Goal: Contribute content

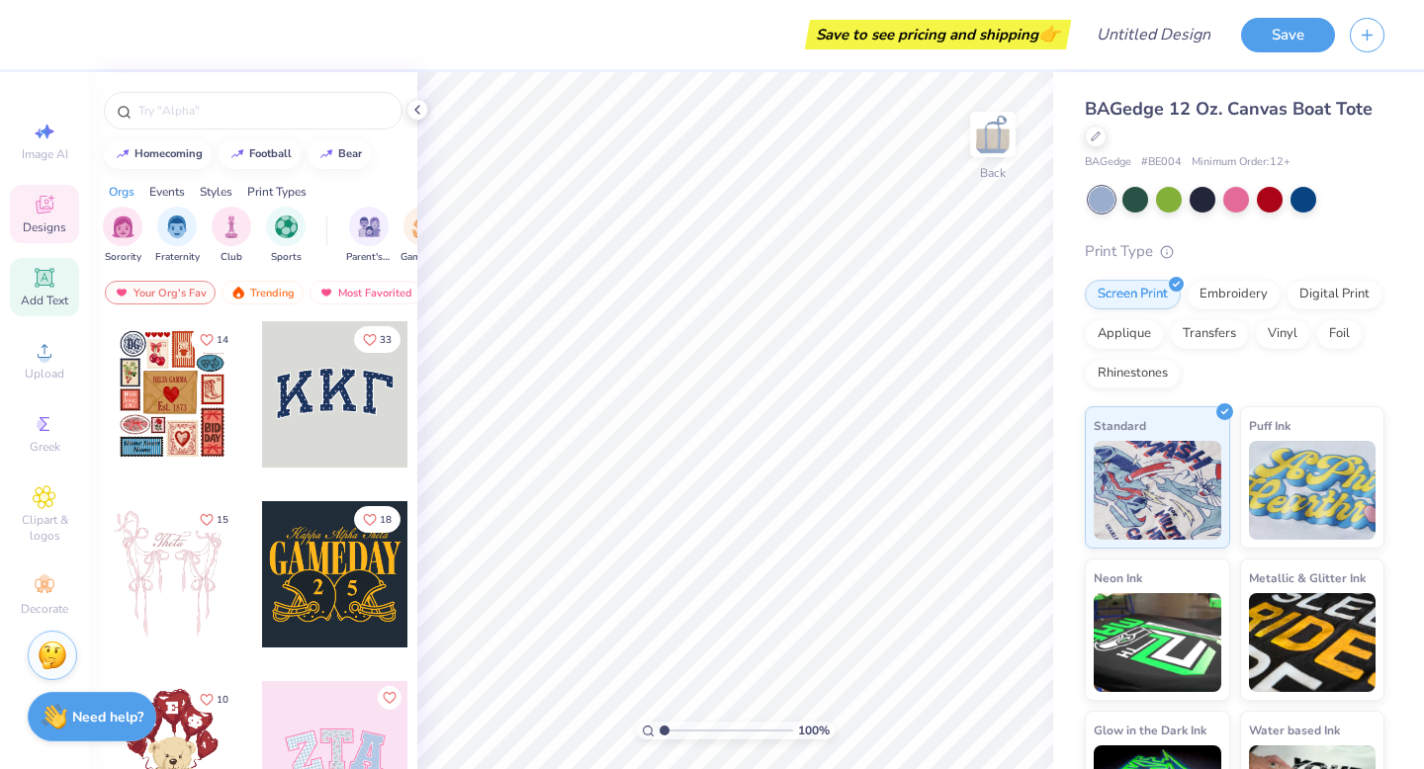
click at [36, 285] on icon at bounding box center [45, 278] width 24 height 24
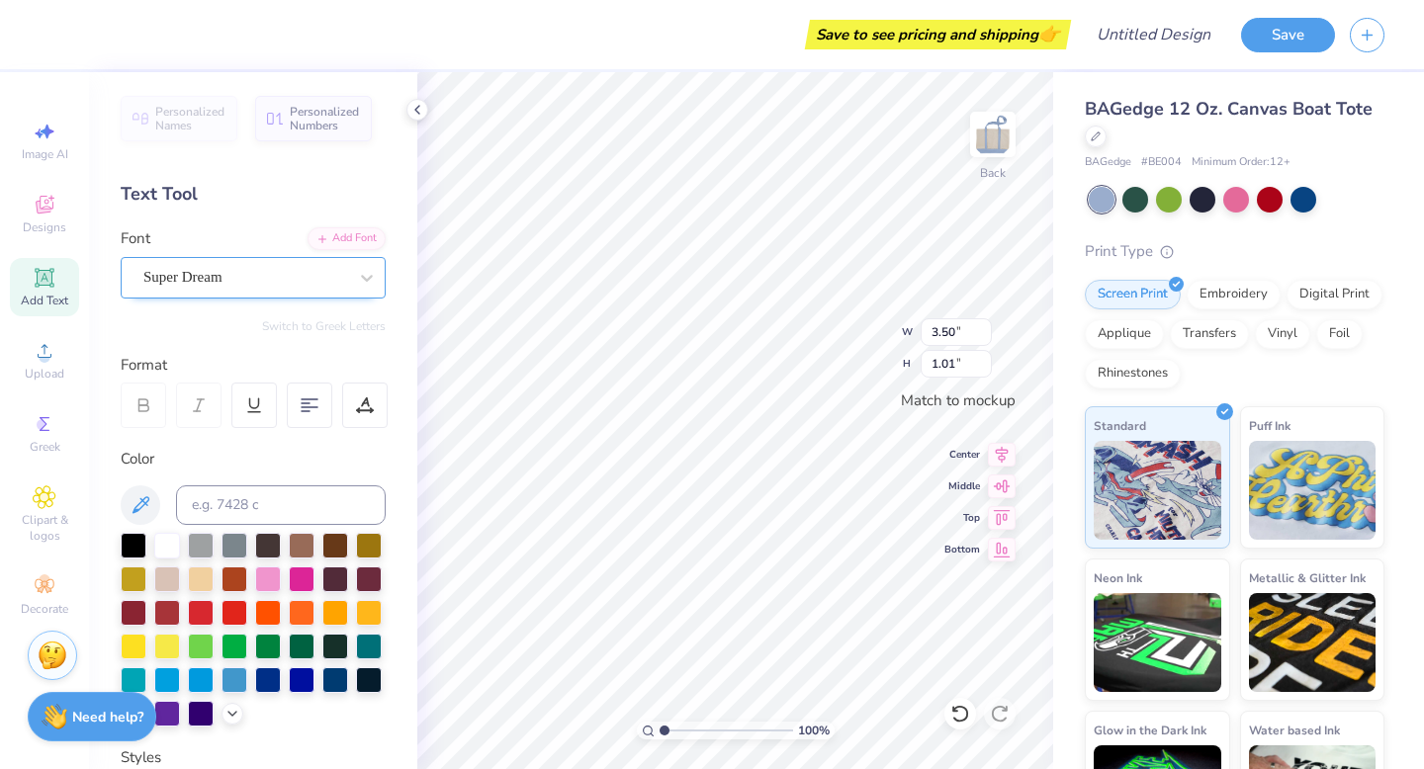
click at [249, 297] on div "Super Dream" at bounding box center [253, 278] width 265 height 42
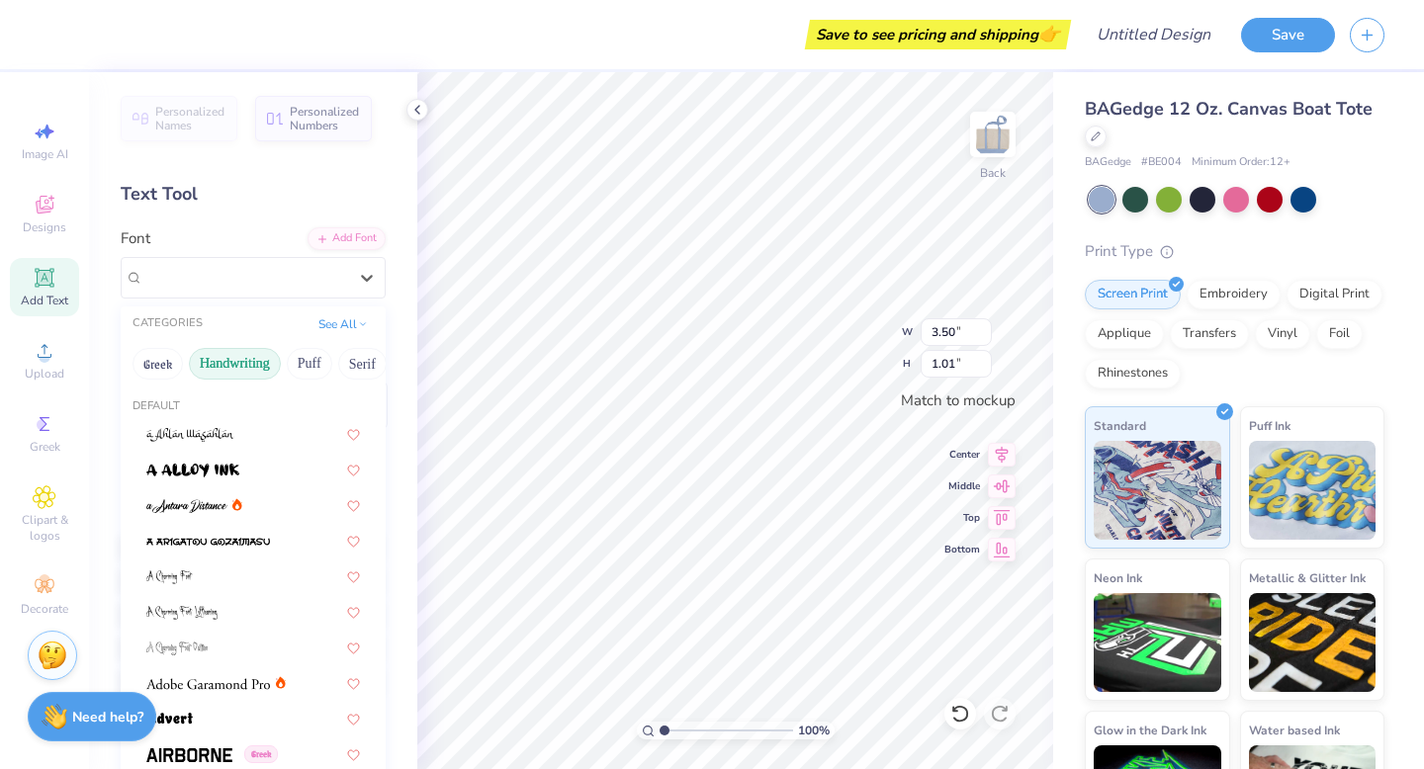
click at [236, 372] on button "Handwriting" at bounding box center [235, 364] width 92 height 32
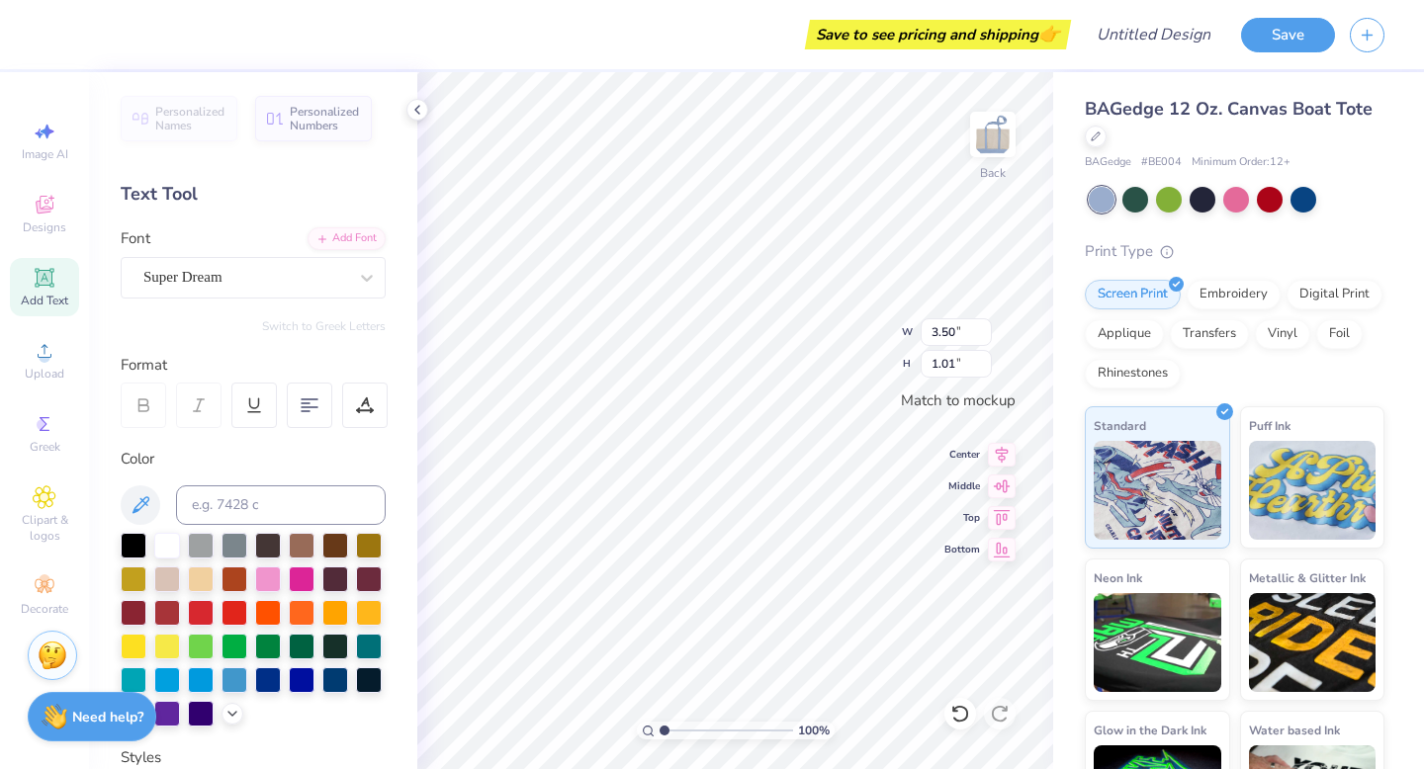
type textarea "T"
type textarea "Phi Sigma Rho"
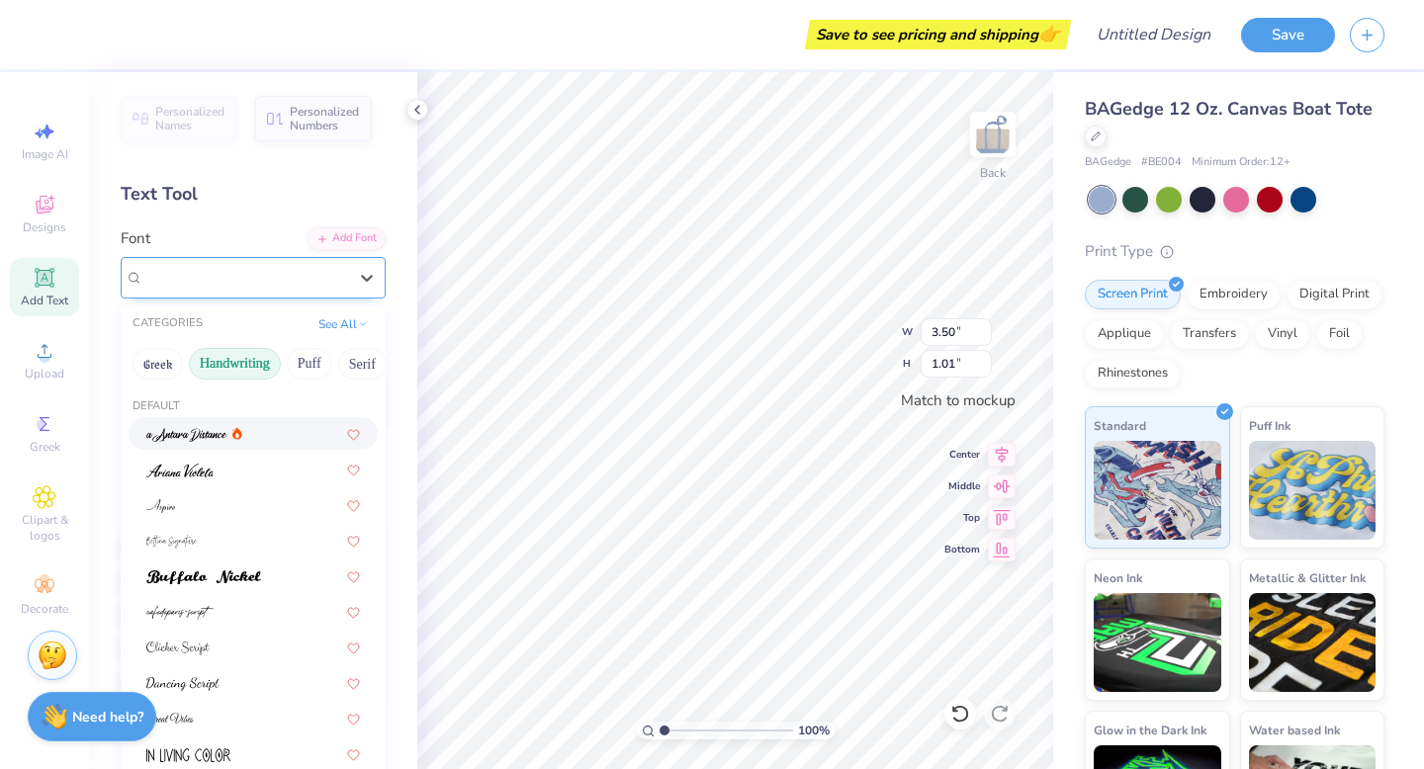
click at [258, 280] on div "Super Dream" at bounding box center [245, 277] width 208 height 31
click at [257, 432] on div at bounding box center [253, 433] width 214 height 21
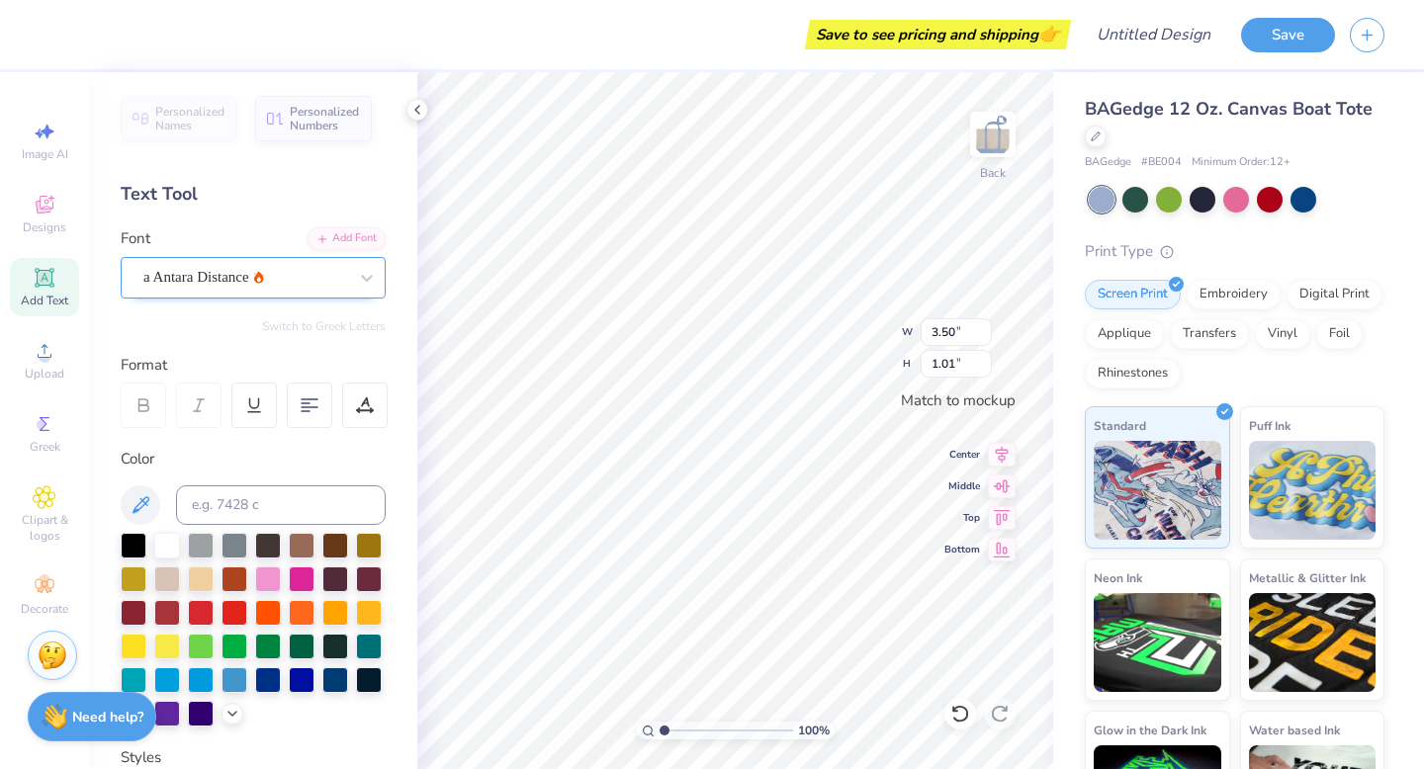
click at [283, 281] on div "a Antara Distance" at bounding box center [245, 277] width 208 height 31
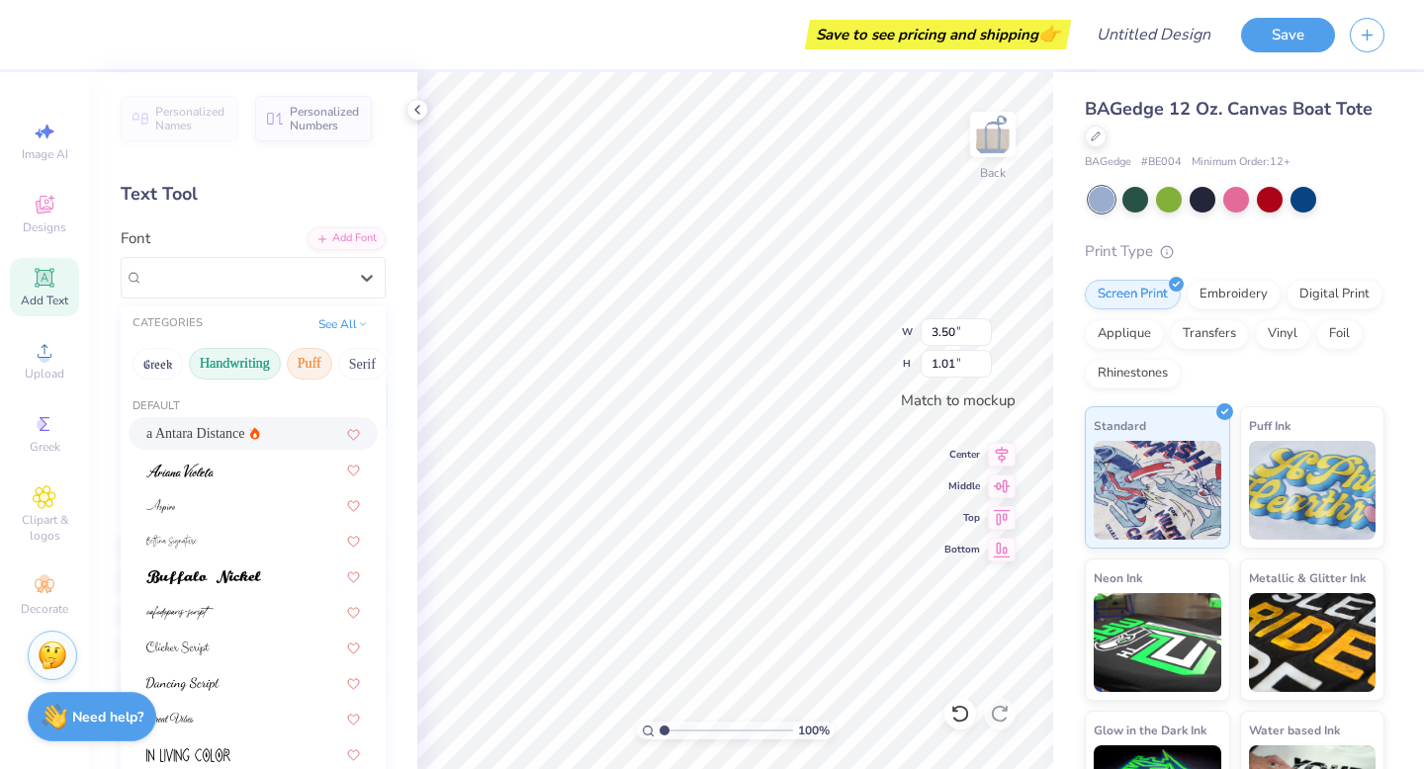
click at [318, 358] on button "Puff" at bounding box center [309, 364] width 45 height 32
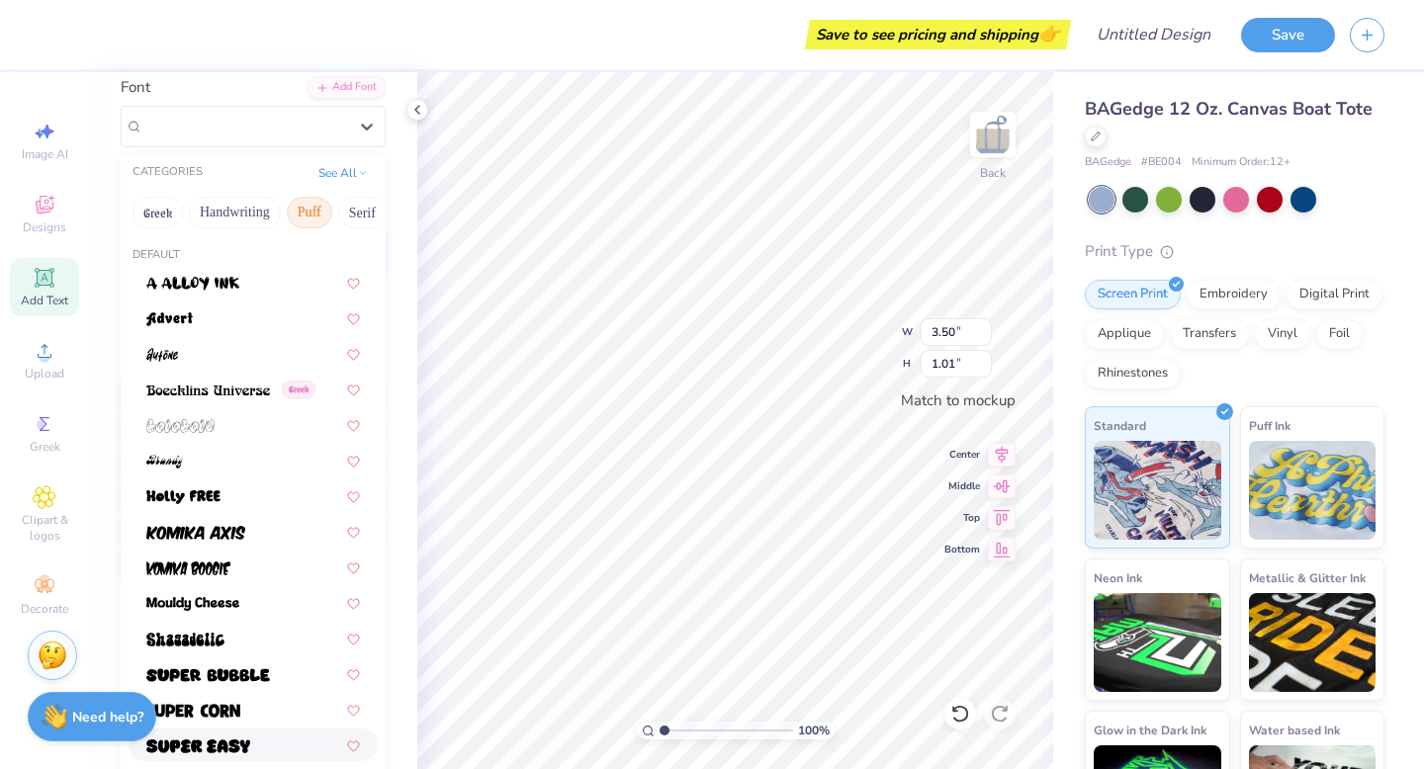
scroll to position [0, 0]
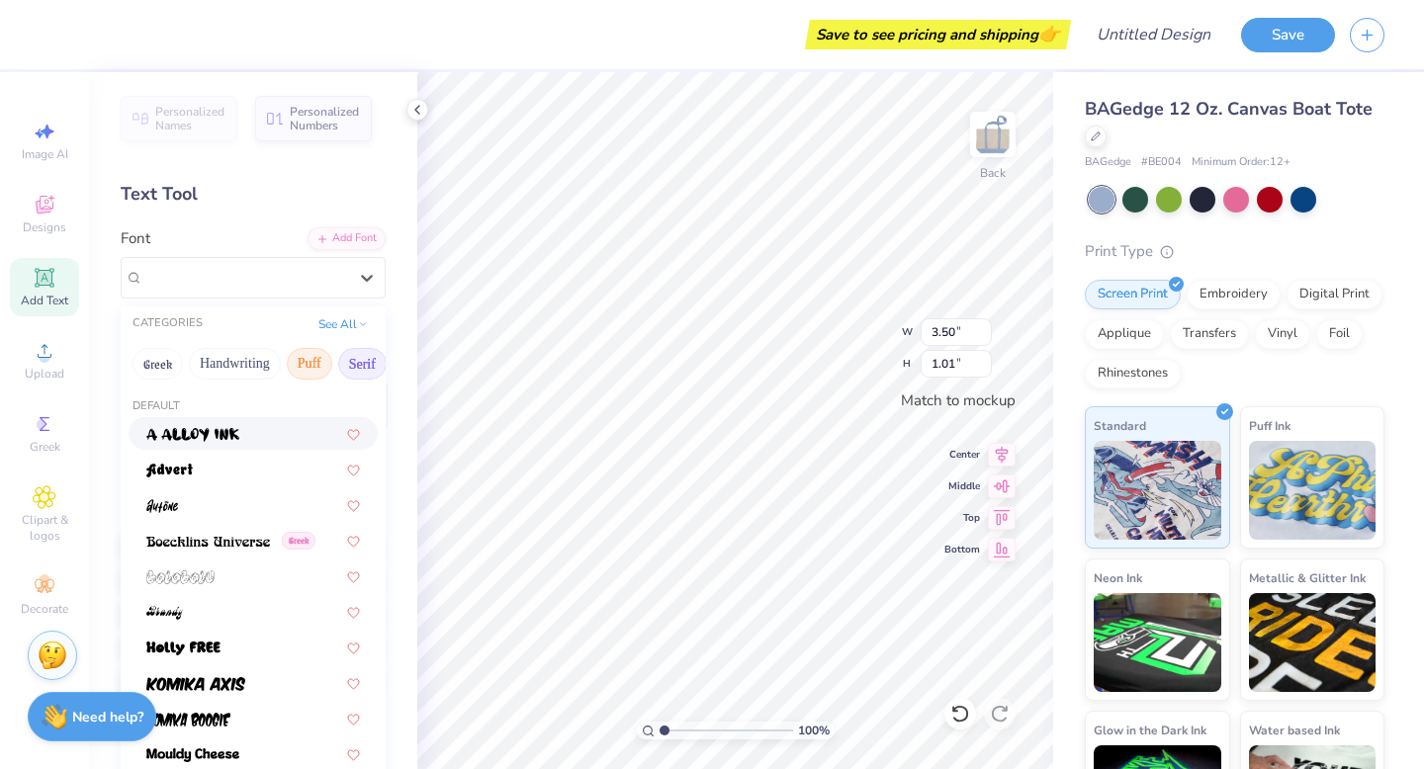
click at [355, 366] on button "Serif" at bounding box center [362, 364] width 48 height 32
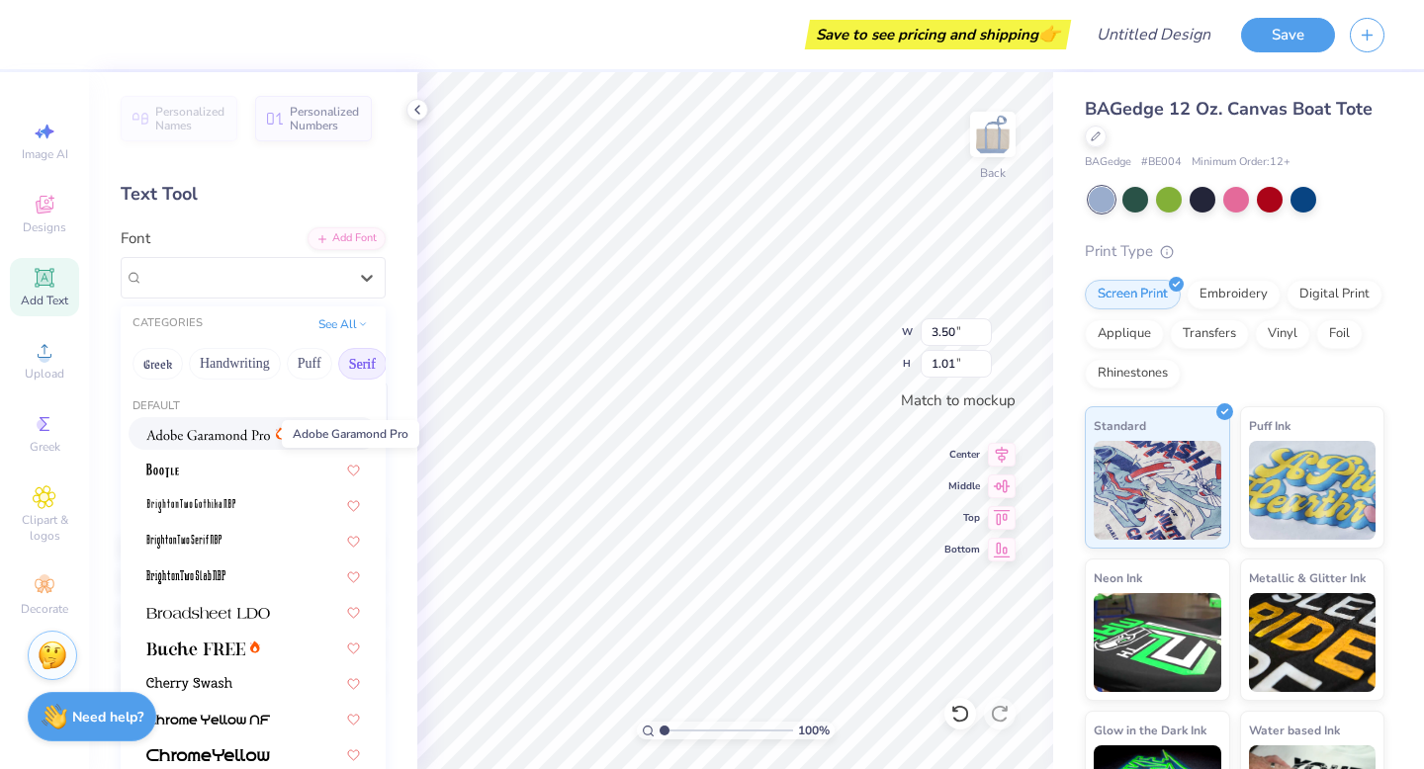
click at [238, 433] on img at bounding box center [208, 435] width 124 height 14
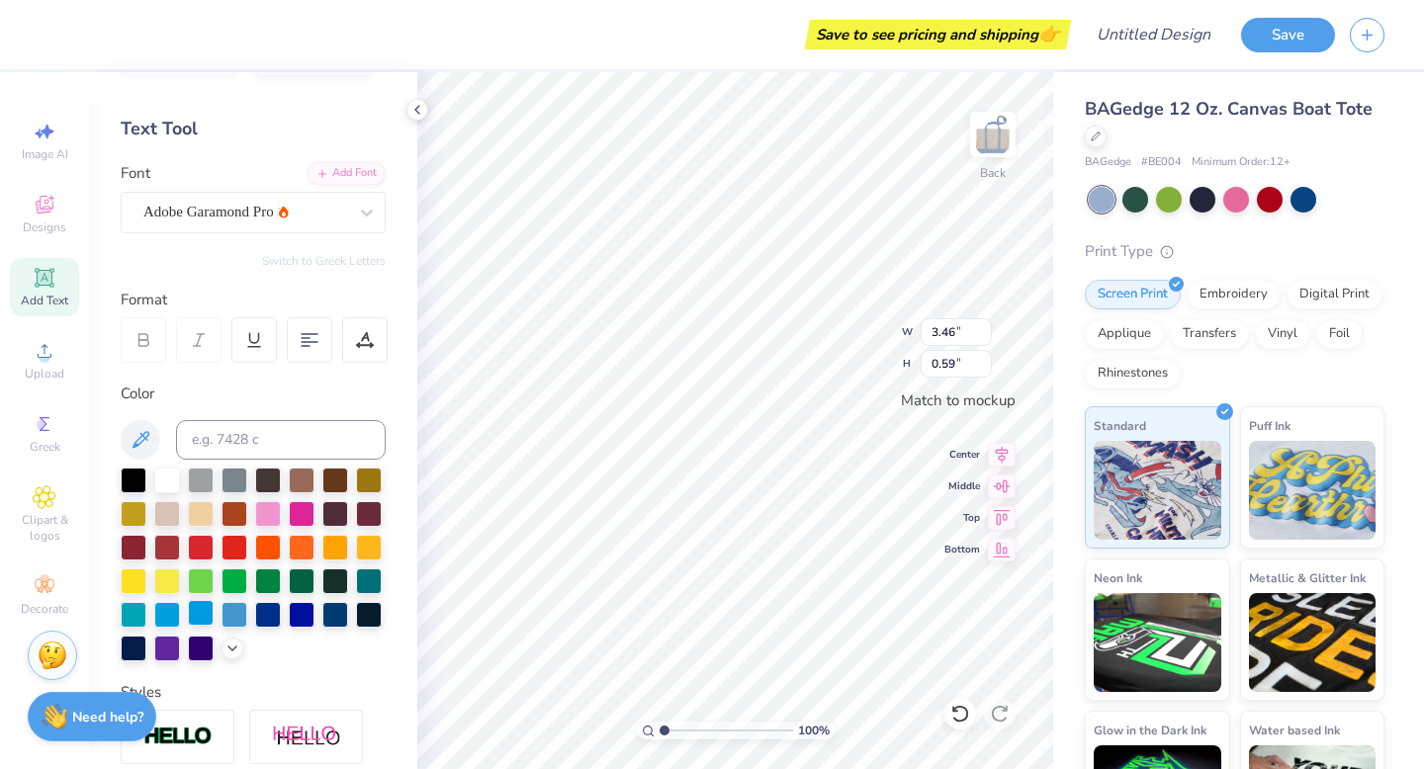
scroll to position [75, 0]
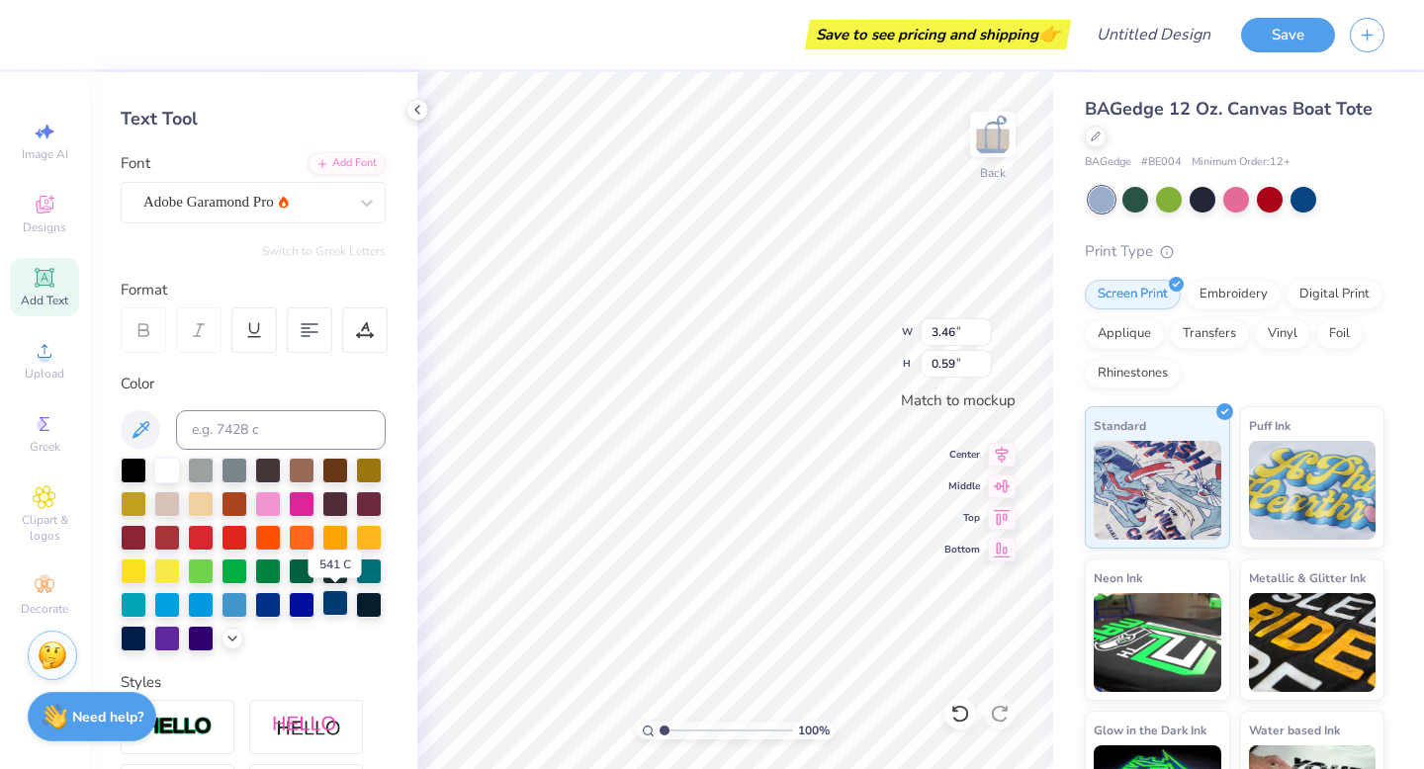
click at [337, 603] on div at bounding box center [335, 603] width 26 height 26
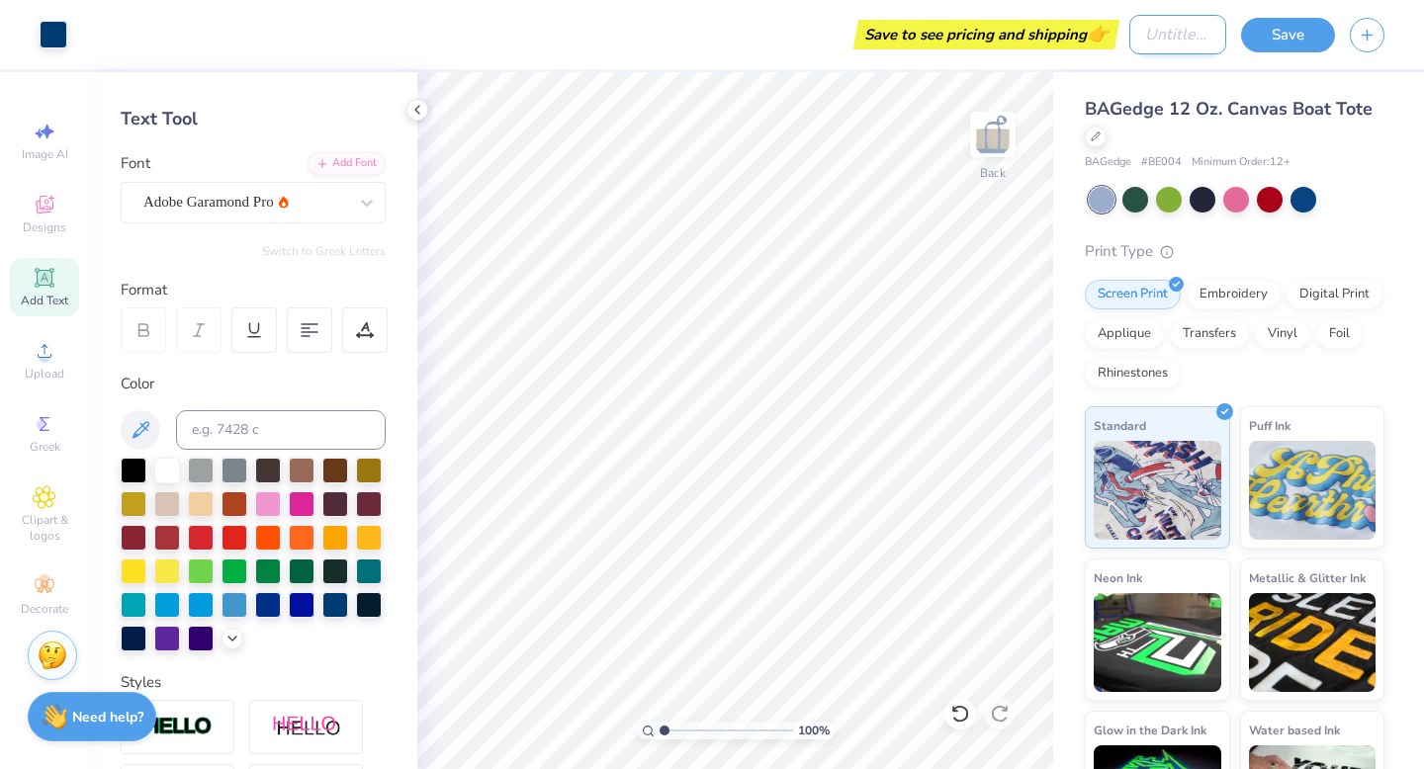
click at [1179, 31] on input "Design Title" at bounding box center [1177, 35] width 97 height 40
type input "Phi Rho Tote"
click at [1292, 42] on button "Save" at bounding box center [1288, 32] width 94 height 35
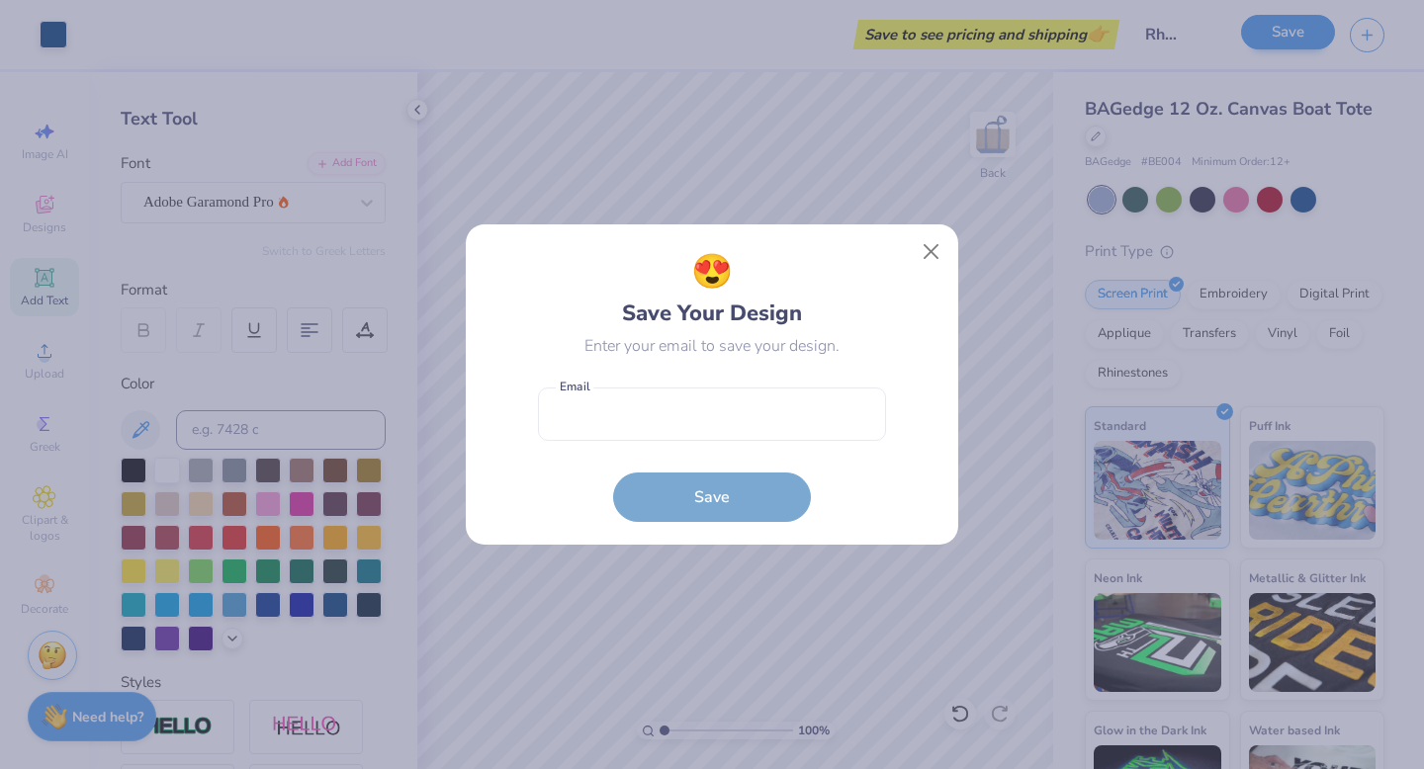
scroll to position [0, 0]
click at [718, 418] on input "email" at bounding box center [712, 415] width 348 height 54
type input "[EMAIL_ADDRESS][DOMAIN_NAME]"
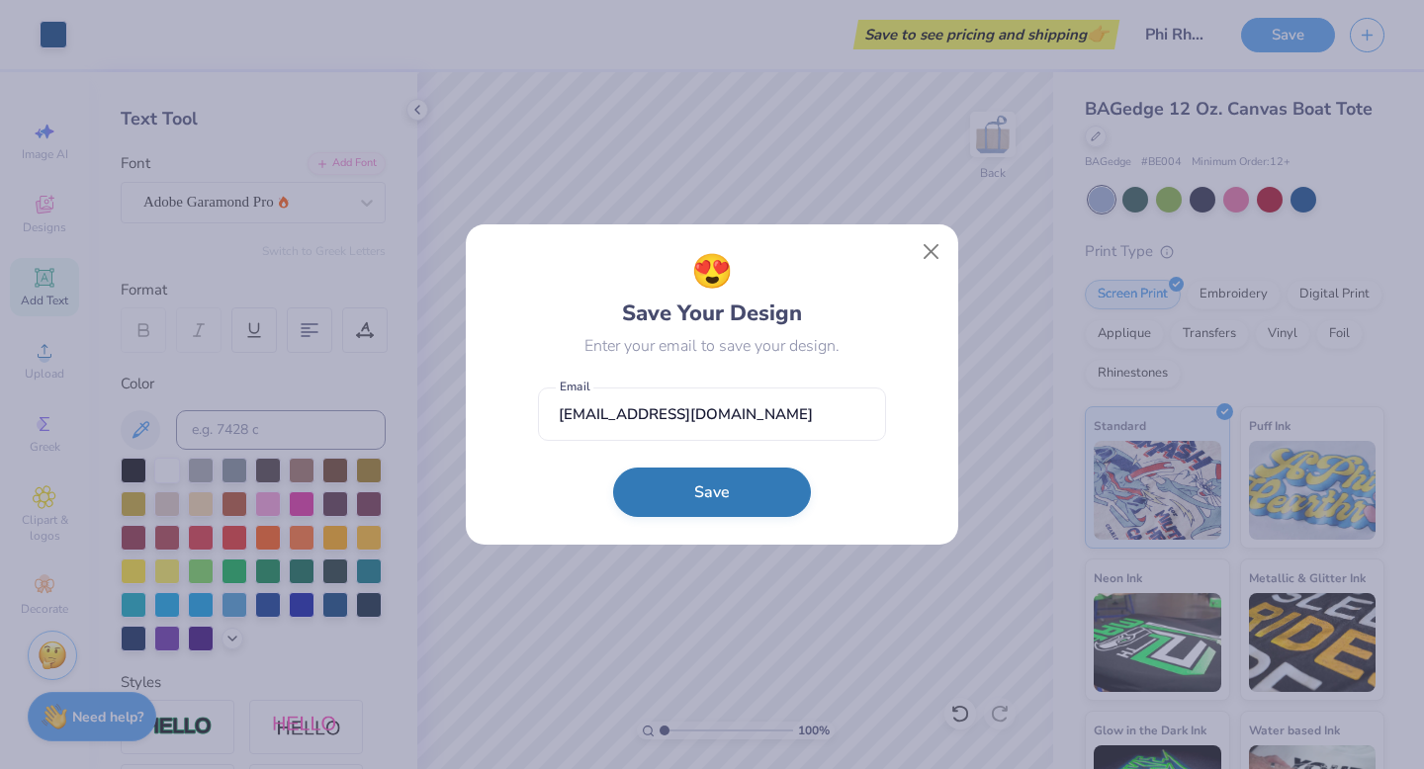
click at [712, 499] on button "Save" at bounding box center [712, 492] width 198 height 49
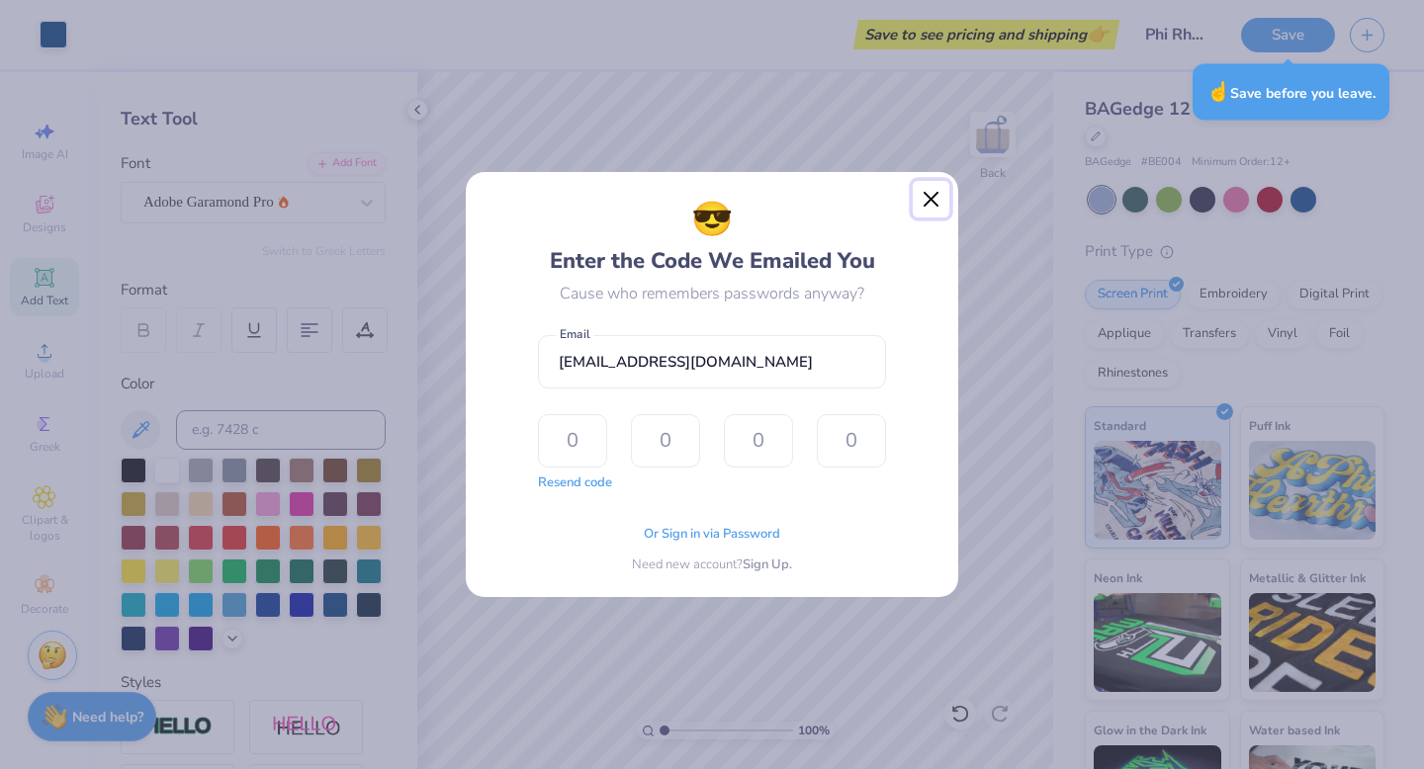
click at [923, 202] on button "Close" at bounding box center [931, 200] width 38 height 38
